Goal: Use online tool/utility: Utilize a website feature to perform a specific function

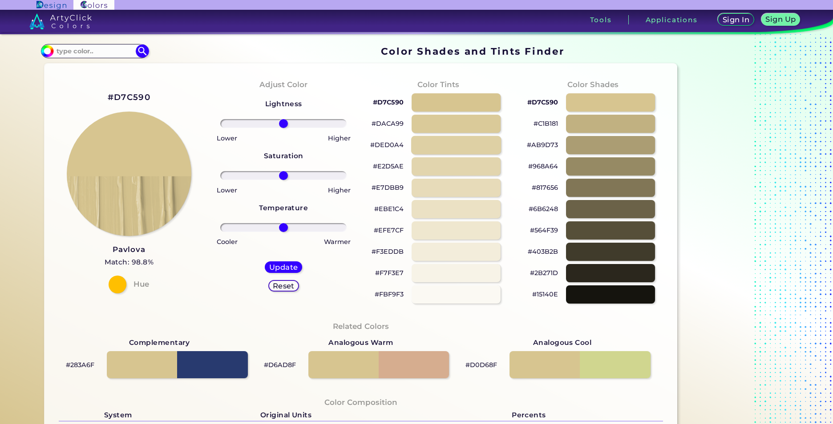
click at [447, 150] on div at bounding box center [456, 145] width 90 height 18
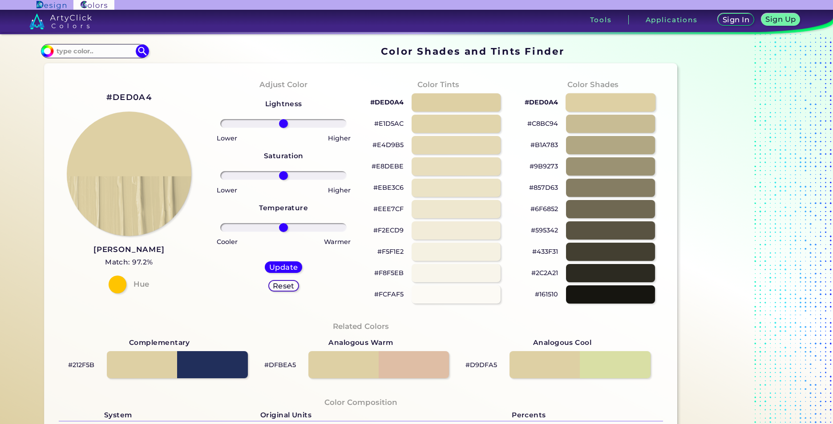
click at [584, 104] on div at bounding box center [611, 102] width 90 height 18
type input "#ded0a4"
click at [90, 55] on input at bounding box center [94, 51] width 83 height 12
type input "[PERSON_NAME]"
click at [113, 69] on span "◉" at bounding box center [117, 67] width 8 height 12
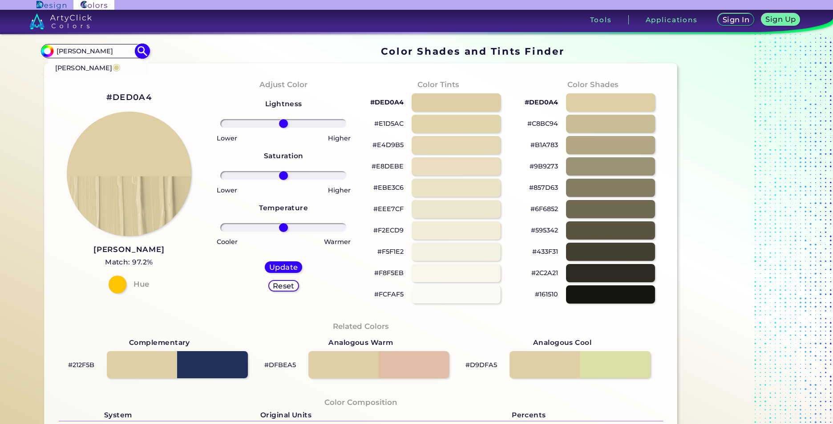
type input "#d5d195"
type input "#D5D195"
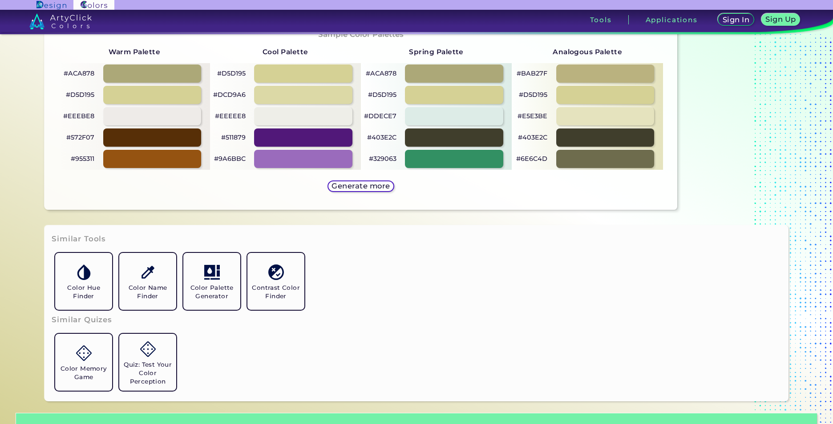
scroll to position [396, 0]
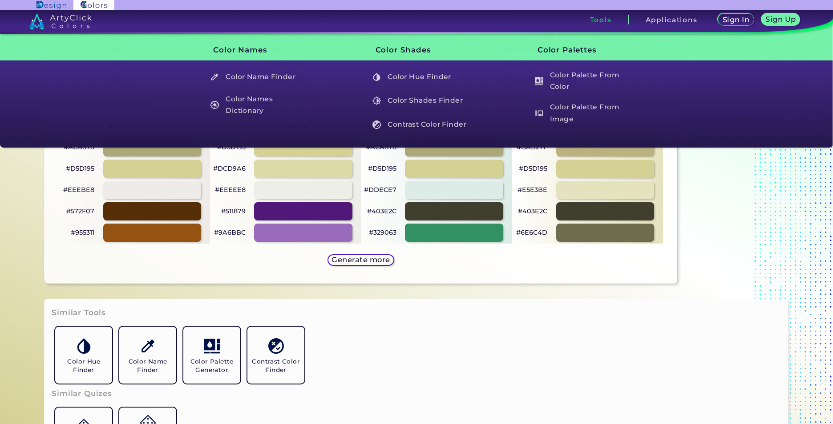
click at [593, 22] on h3 "Tools" at bounding box center [601, 19] width 22 height 7
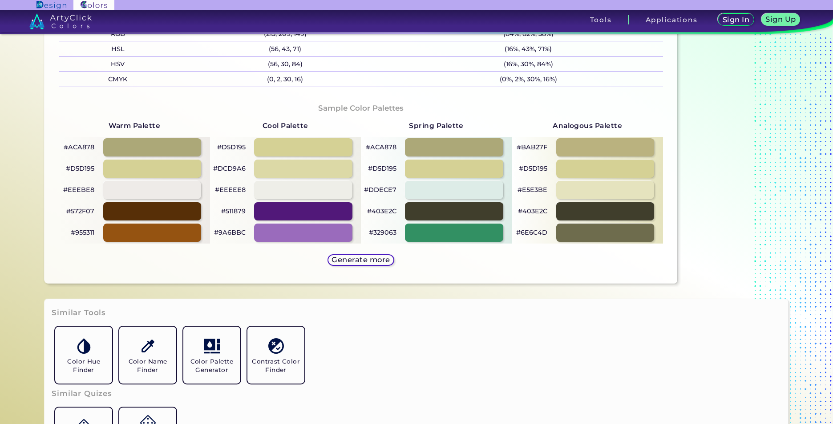
click at [97, 2] on img at bounding box center [93, 5] width 41 height 10
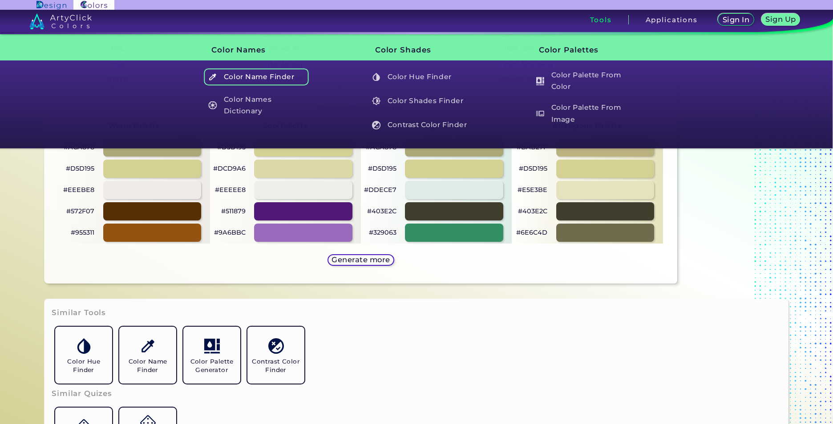
click at [282, 79] on h5 "Color Name Finder" at bounding box center [256, 77] width 105 height 17
